Goal: Information Seeking & Learning: Find specific fact

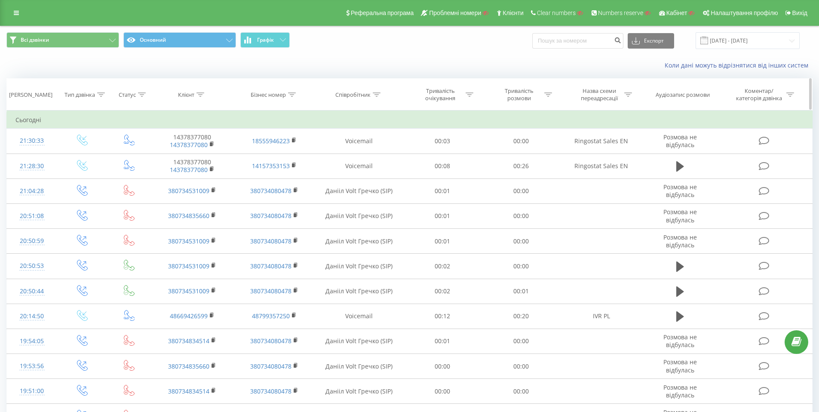
click at [376, 95] on icon at bounding box center [377, 94] width 8 height 4
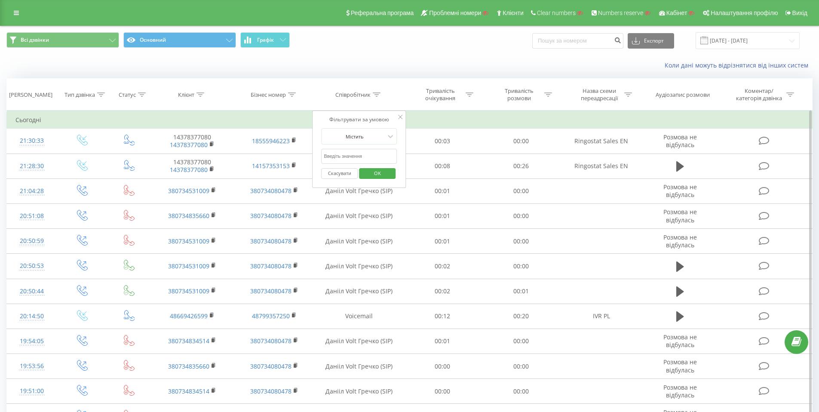
click at [362, 155] on input "text" at bounding box center [359, 156] width 76 height 15
type input "Darkwave"
click at [380, 170] on span "OK" at bounding box center [377, 172] width 24 height 13
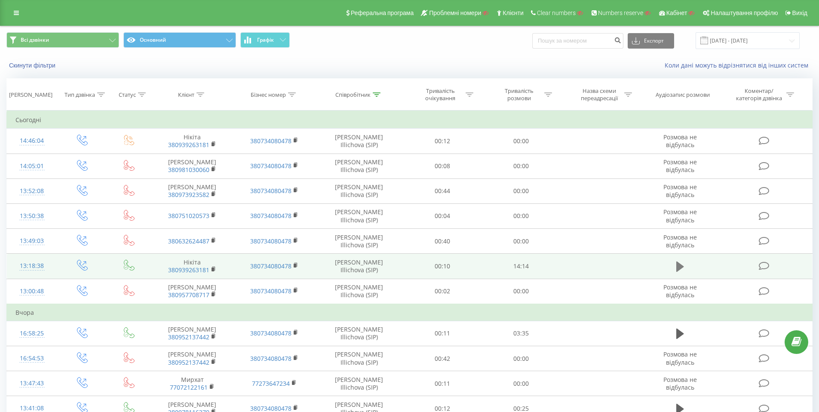
click at [678, 266] on icon at bounding box center [680, 266] width 8 height 10
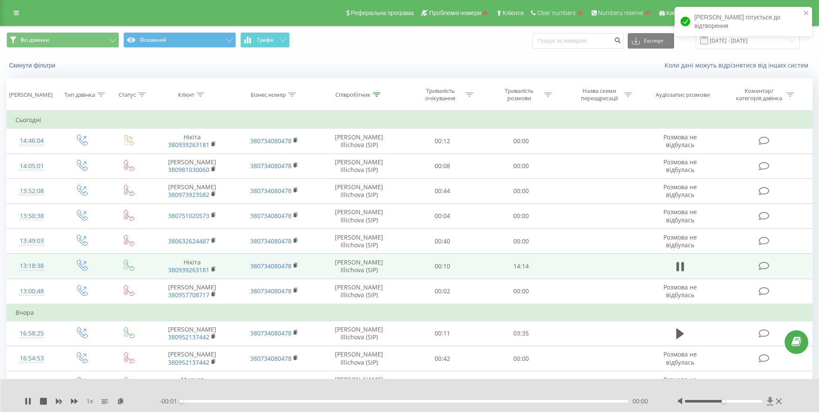
click at [770, 400] on icon at bounding box center [770, 401] width 6 height 8
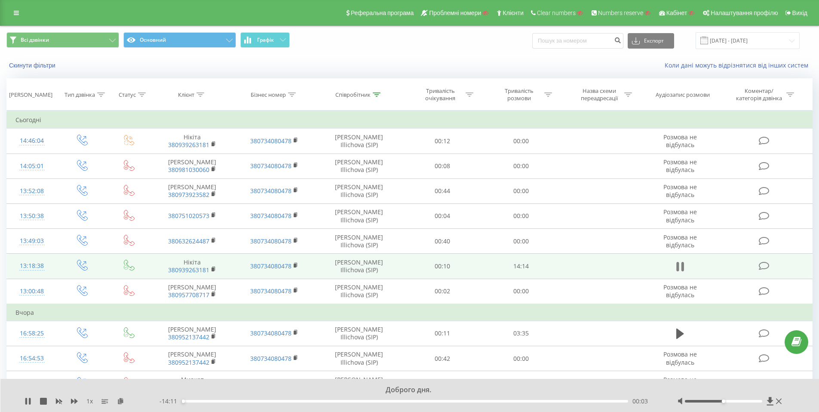
click at [679, 270] on icon at bounding box center [680, 266] width 8 height 12
click at [123, 398] on icon at bounding box center [120, 400] width 7 height 6
